Goal: Download file/media

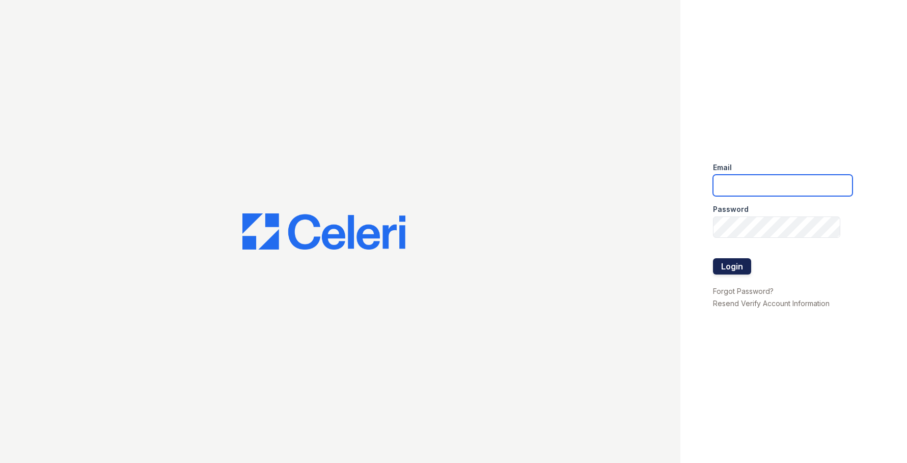
type input "[EMAIL_ADDRESS][DOMAIN_NAME]"
click at [725, 263] on button "Login" at bounding box center [732, 266] width 38 height 16
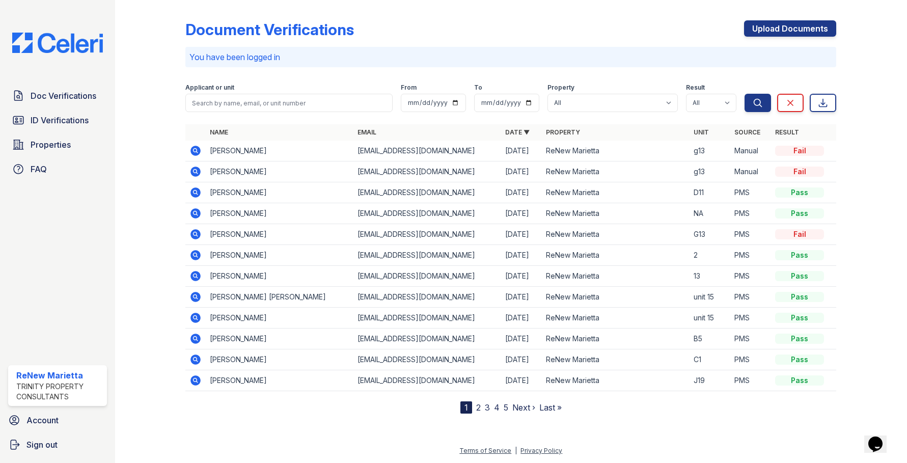
click at [196, 191] on icon at bounding box center [195, 192] width 12 height 12
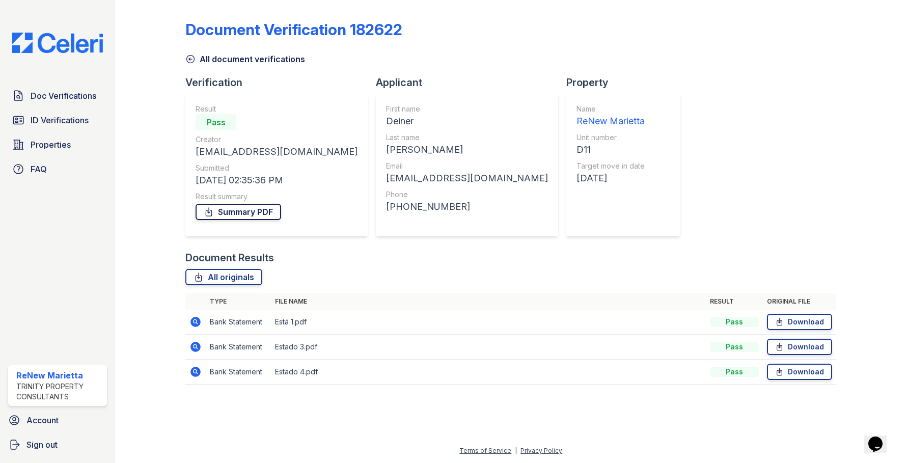
click at [254, 210] on link "Summary PDF" at bounding box center [238, 212] width 86 height 16
